Goal: Book appointment/travel/reservation

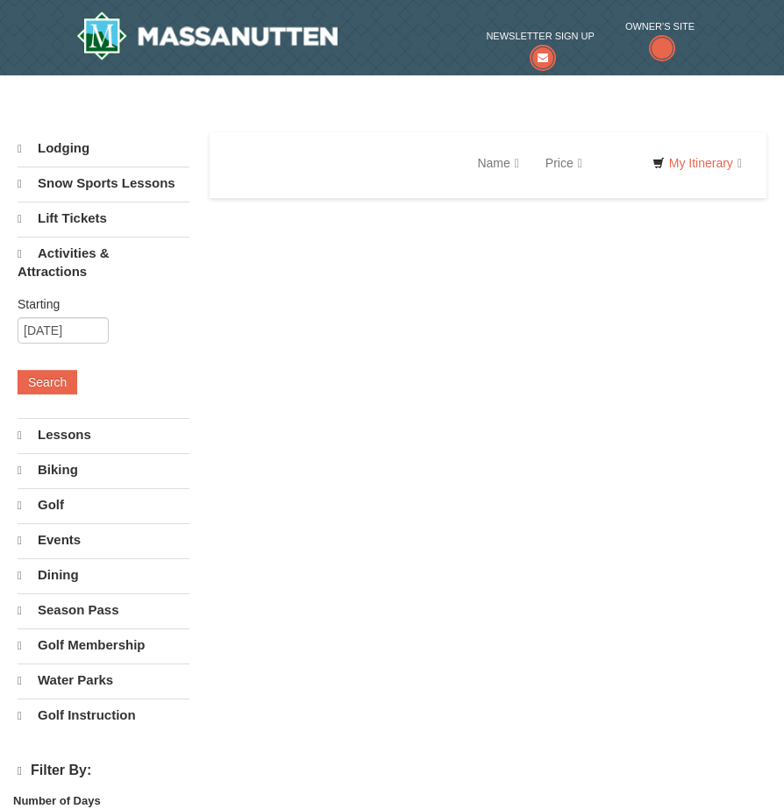
select select "10"
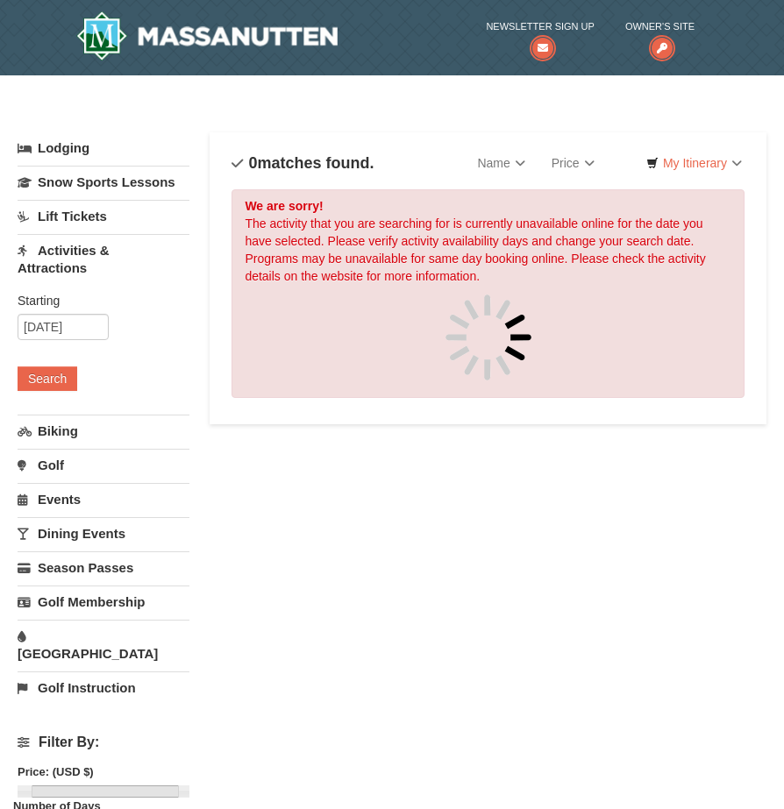
scroll to position [20, 0]
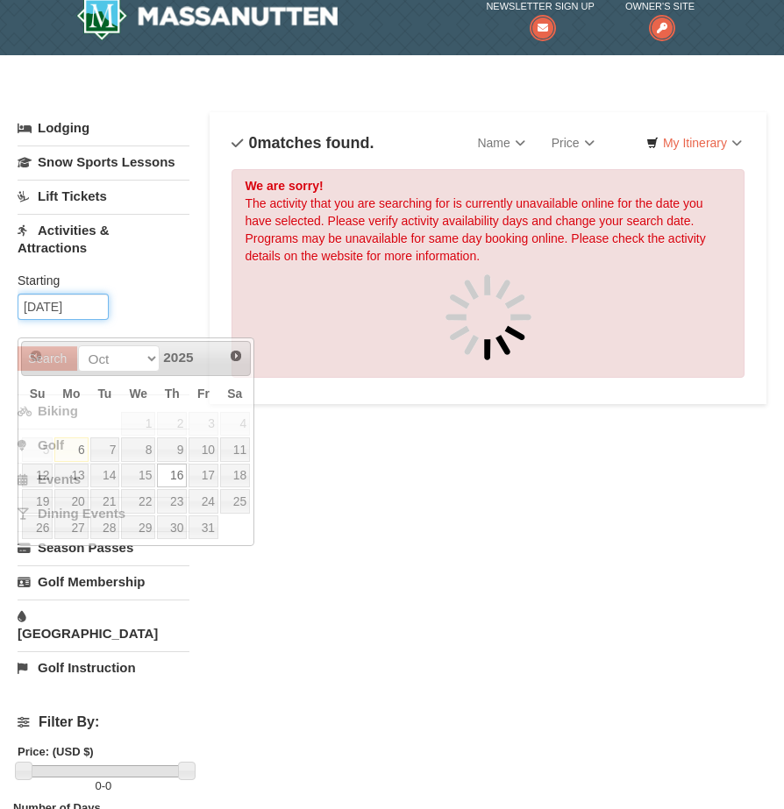
click at [85, 320] on input "[DATE]" at bounding box center [63, 307] width 91 height 26
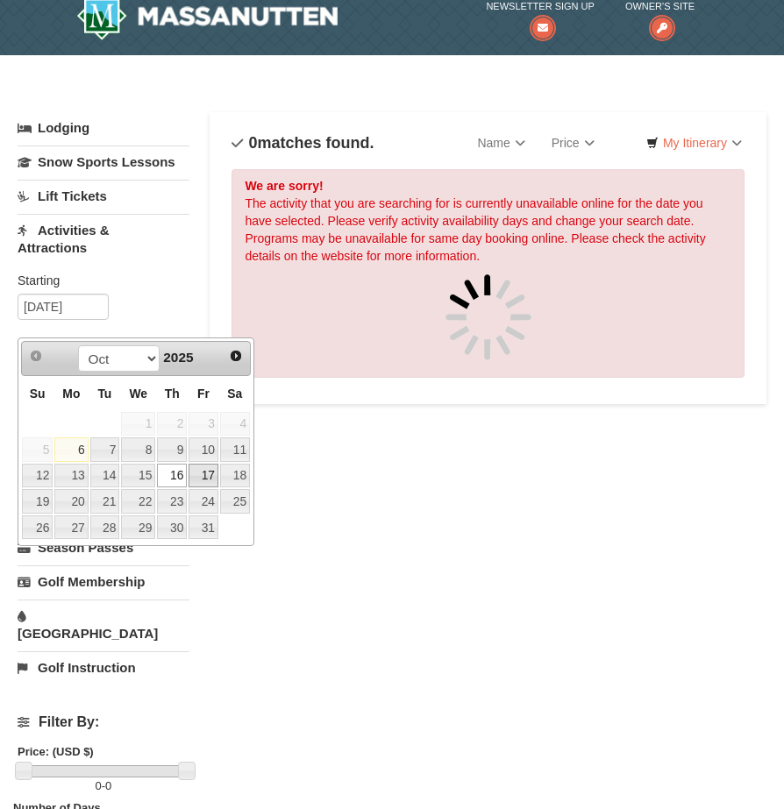
click at [207, 476] on link "17" at bounding box center [203, 476] width 30 height 25
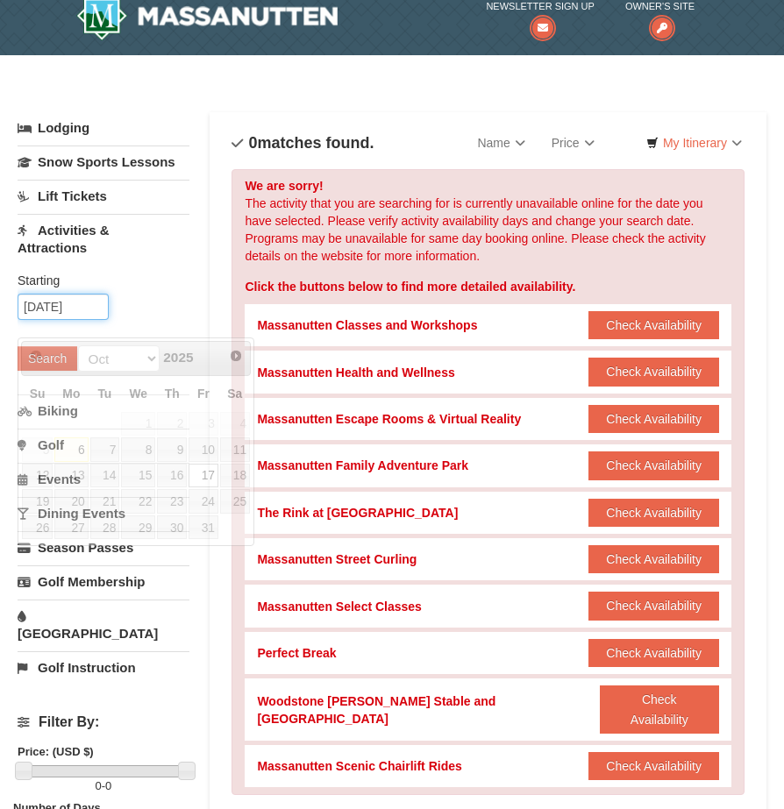
click at [32, 320] on input "[DATE]" at bounding box center [63, 307] width 91 height 26
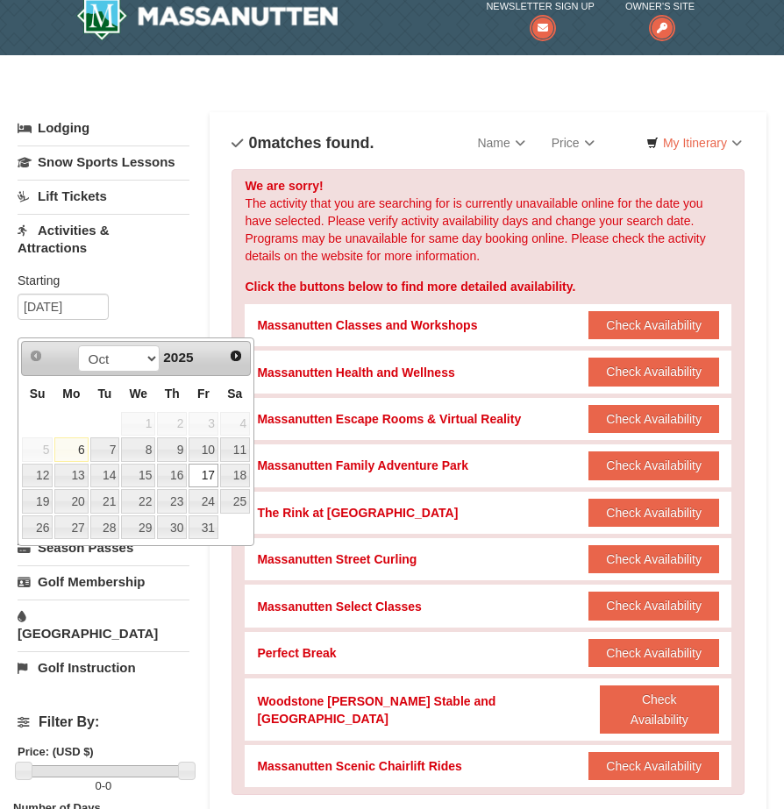
click at [197, 300] on div "Lodging Arrival Please format dates MM/DD/YYYY Please format dates MM/DD/YYYY […" at bounding box center [392, 704] width 749 height 1184
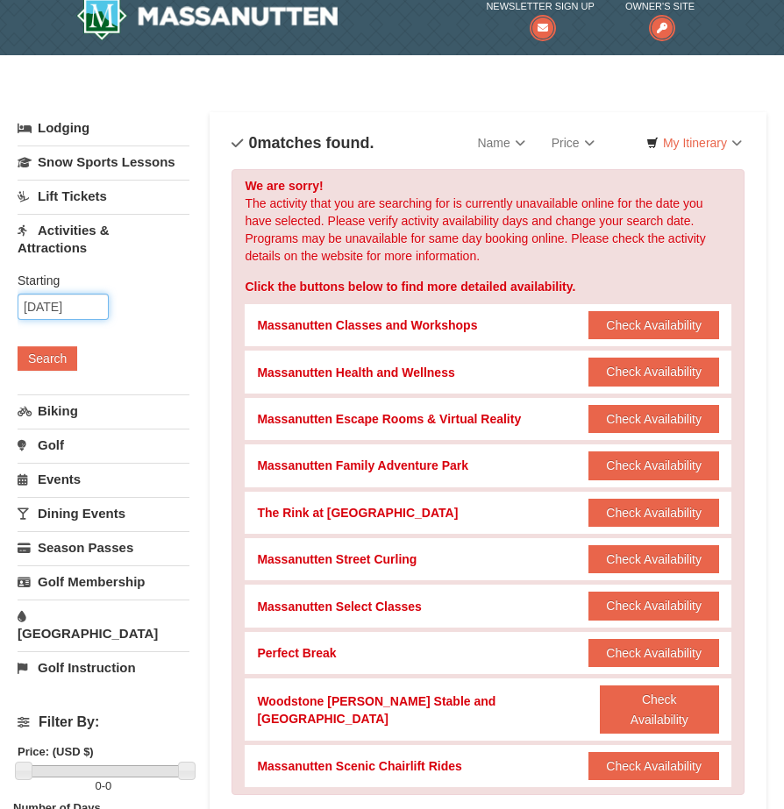
click at [82, 320] on input "[DATE]" at bounding box center [63, 307] width 91 height 26
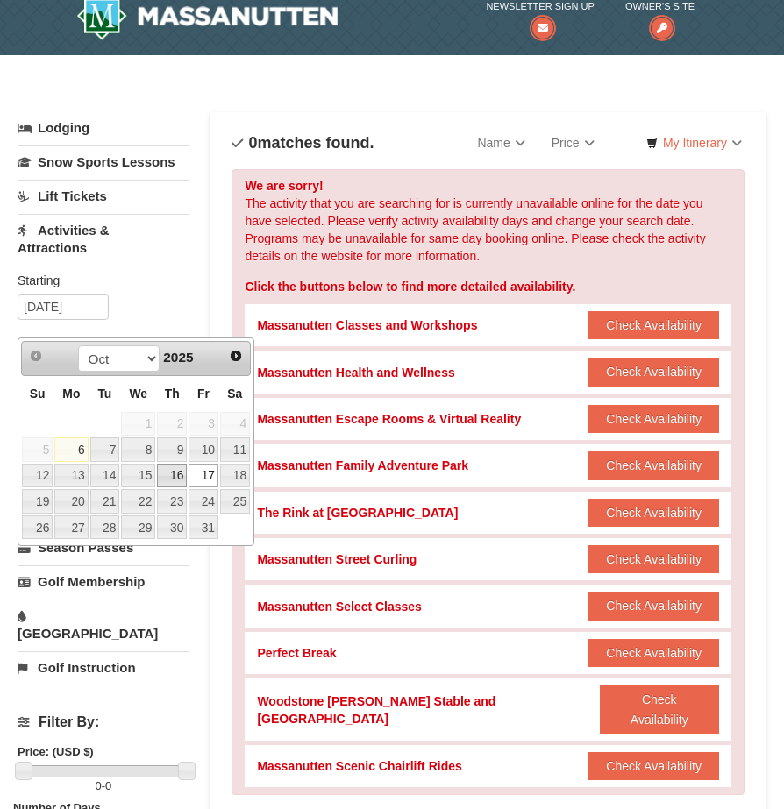
click at [175, 485] on link "16" at bounding box center [172, 476] width 30 height 25
type input "[DATE]"
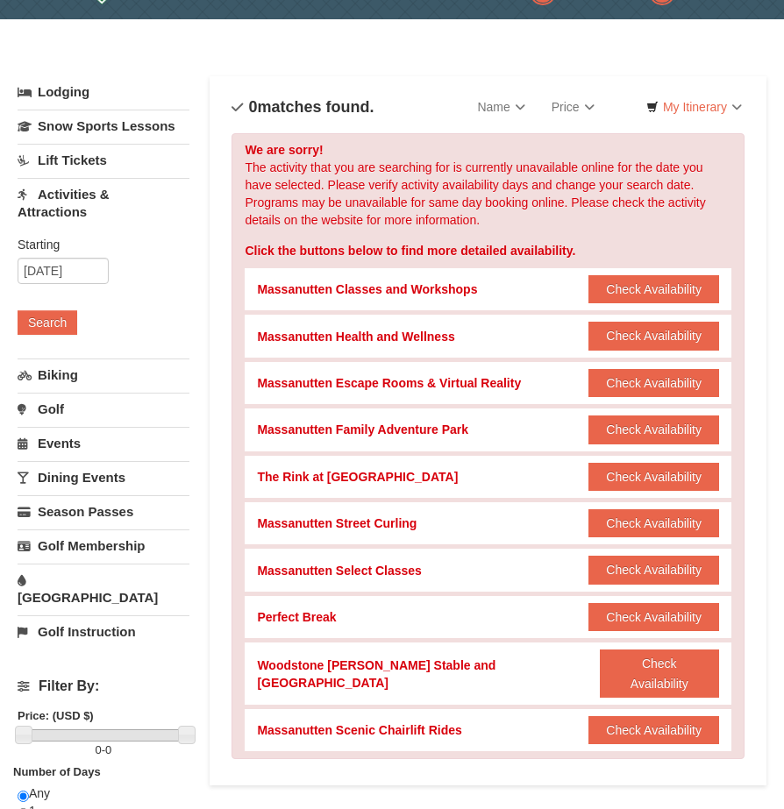
scroll to position [61, 0]
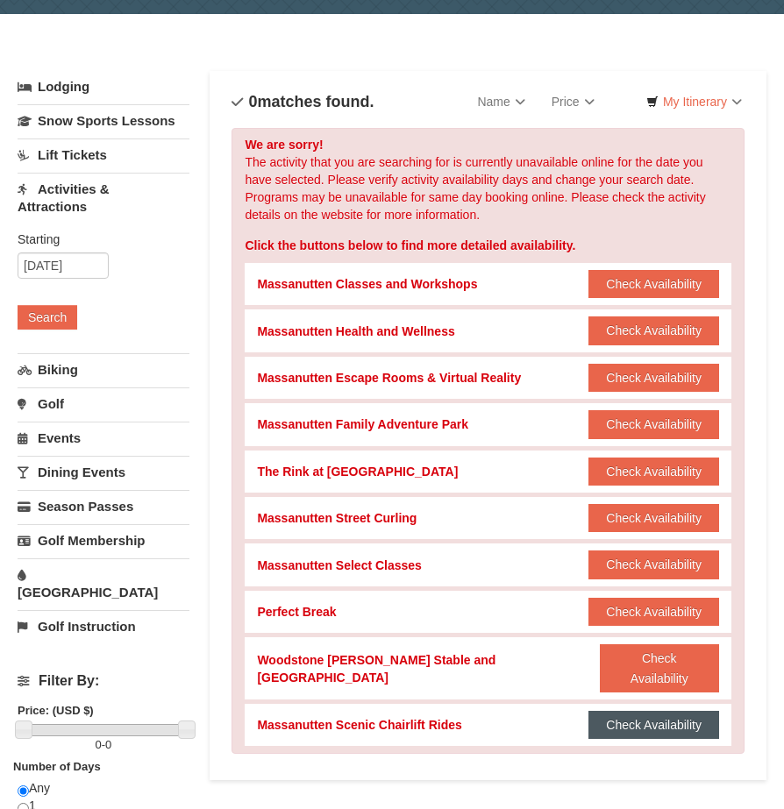
click at [629, 711] on button "Check Availability" at bounding box center [653, 725] width 131 height 28
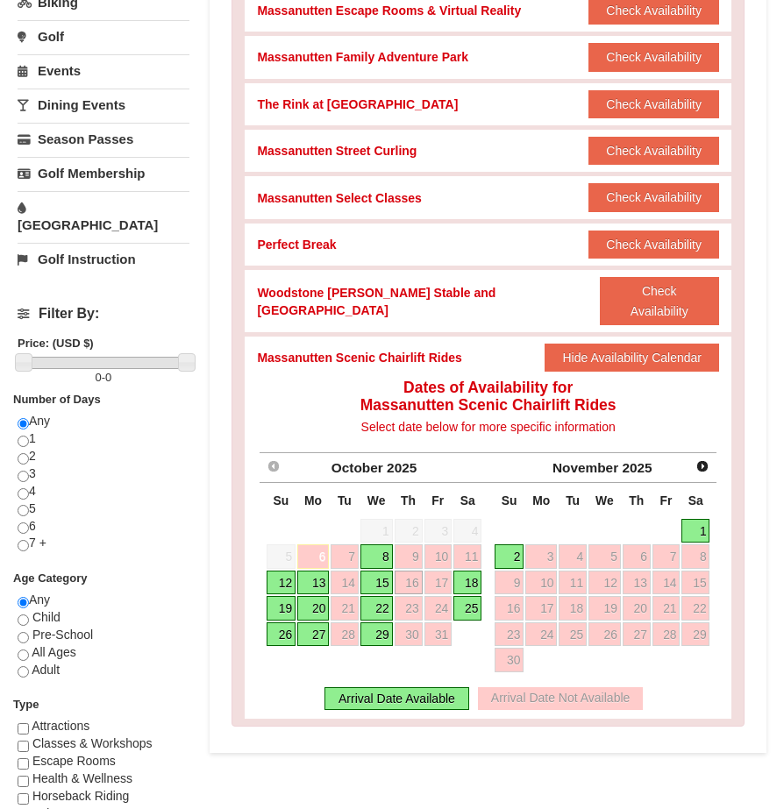
scroll to position [430, 0]
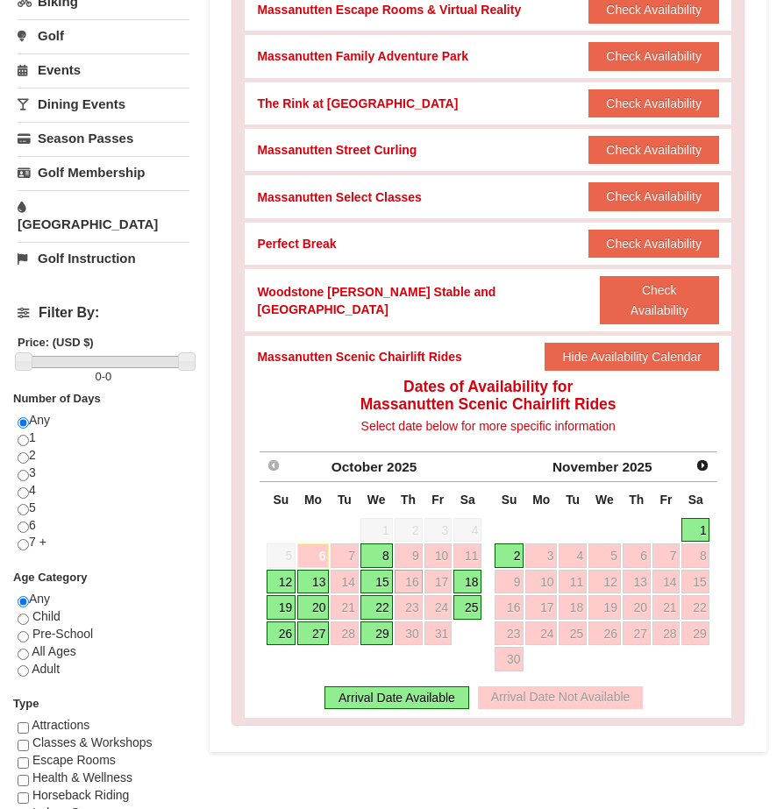
click at [315, 595] on link "20" at bounding box center [313, 607] width 32 height 25
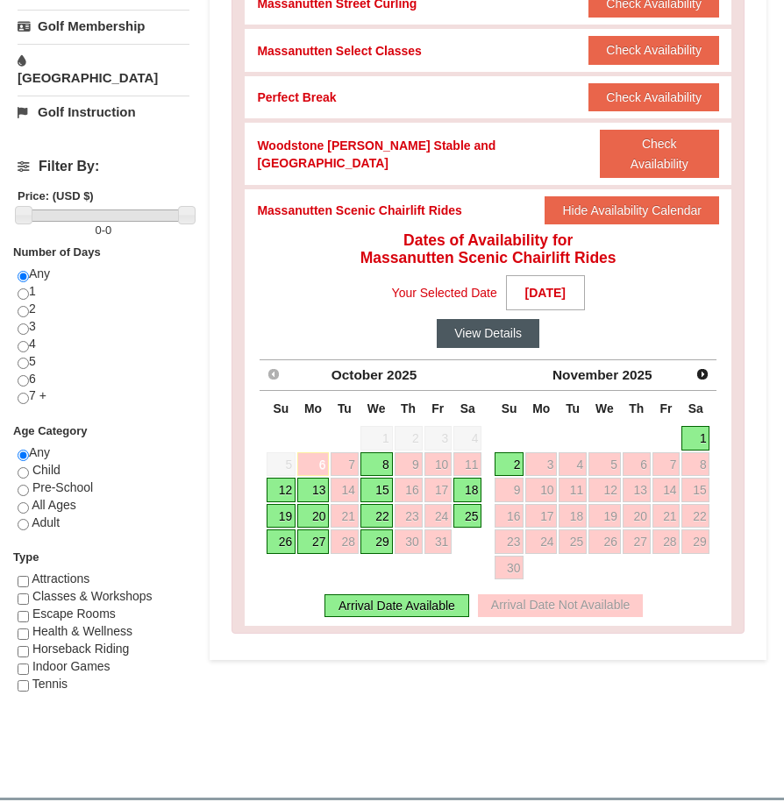
scroll to position [521, 0]
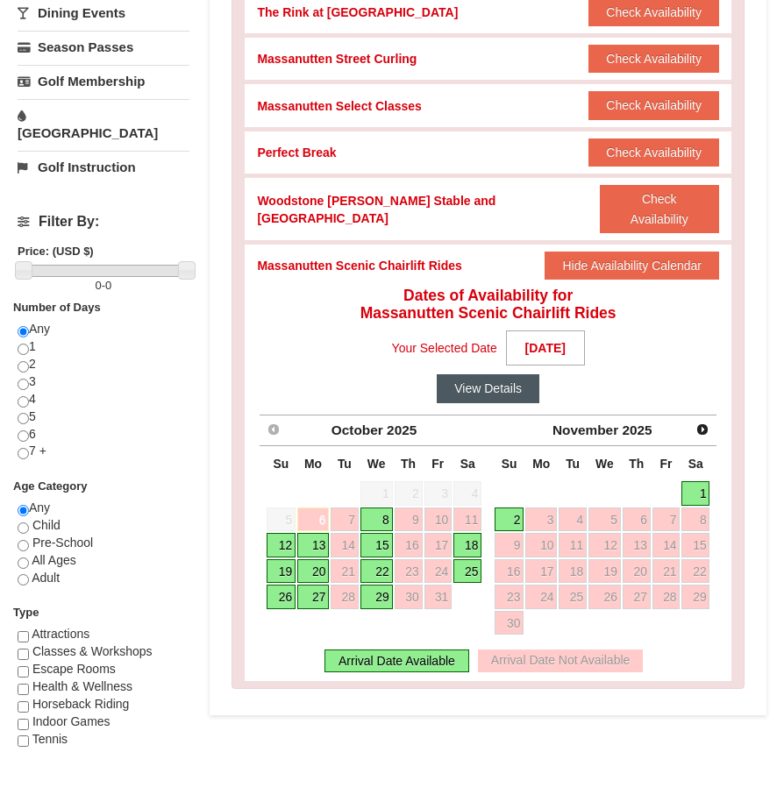
click at [470, 374] on button "View Details" at bounding box center [488, 388] width 103 height 28
